Goal: Task Accomplishment & Management: Manage account settings

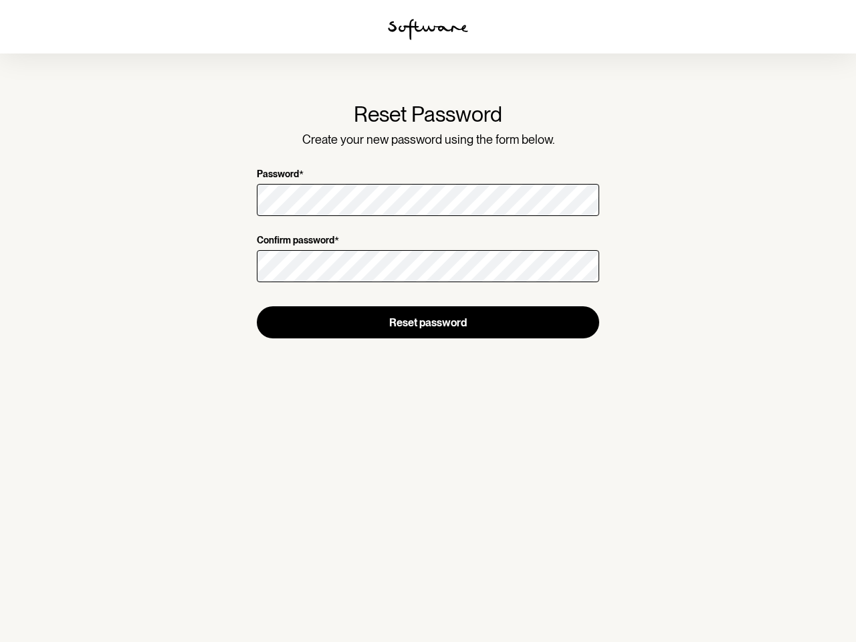
click at [428, 29] on img at bounding box center [428, 29] width 80 height 21
